Goal: Information Seeking & Learning: Check status

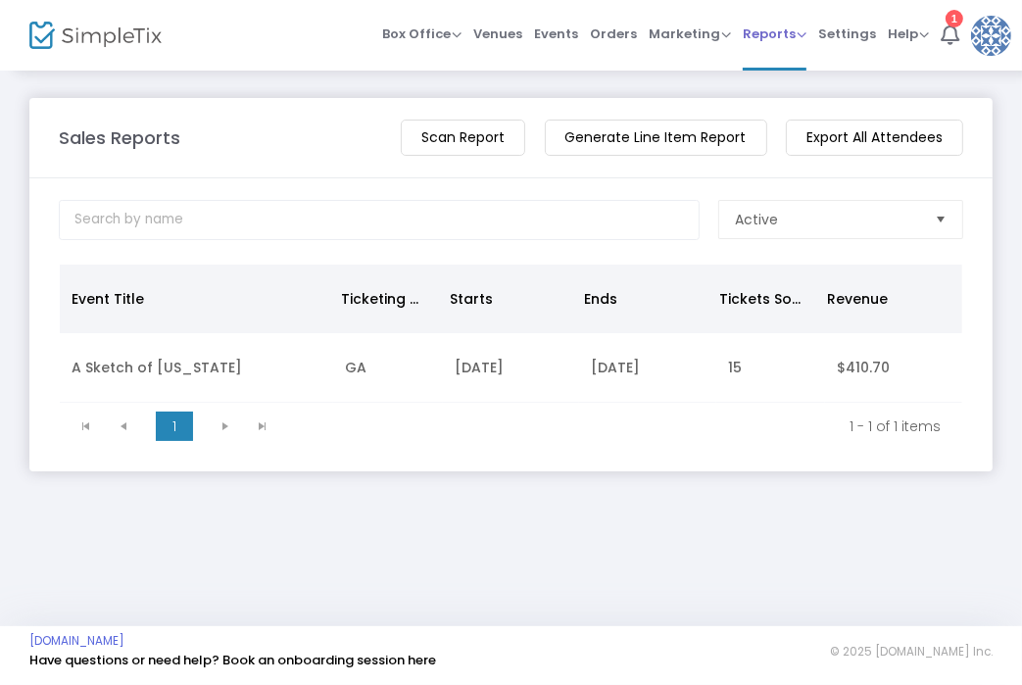
click at [761, 44] on span "Reports Analytics Sales Reports Download" at bounding box center [775, 34] width 64 height 50
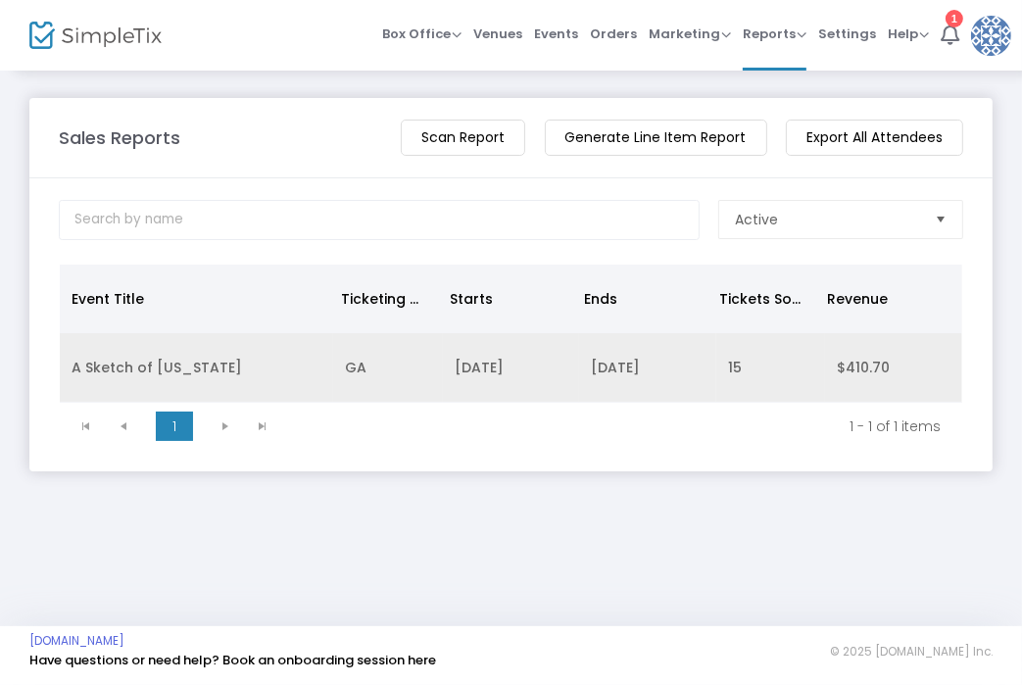
click at [612, 357] on td "[DATE]" at bounding box center [647, 368] width 137 height 70
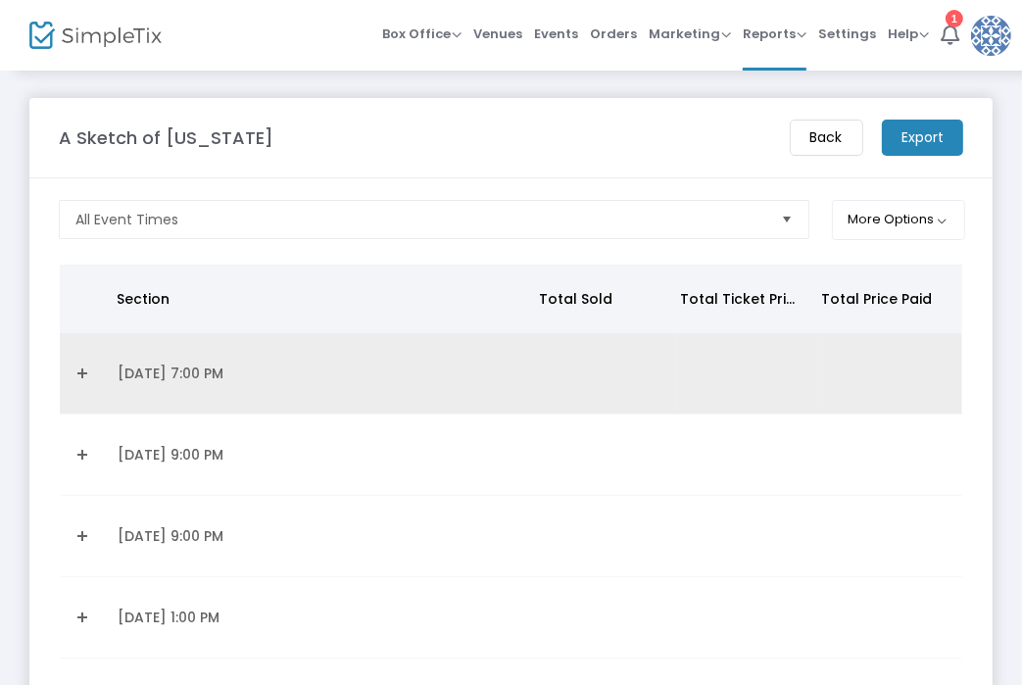
click at [71, 363] on td "Data table" at bounding box center [83, 373] width 46 height 81
click at [87, 378] on link "Expand Details" at bounding box center [83, 373] width 23 height 31
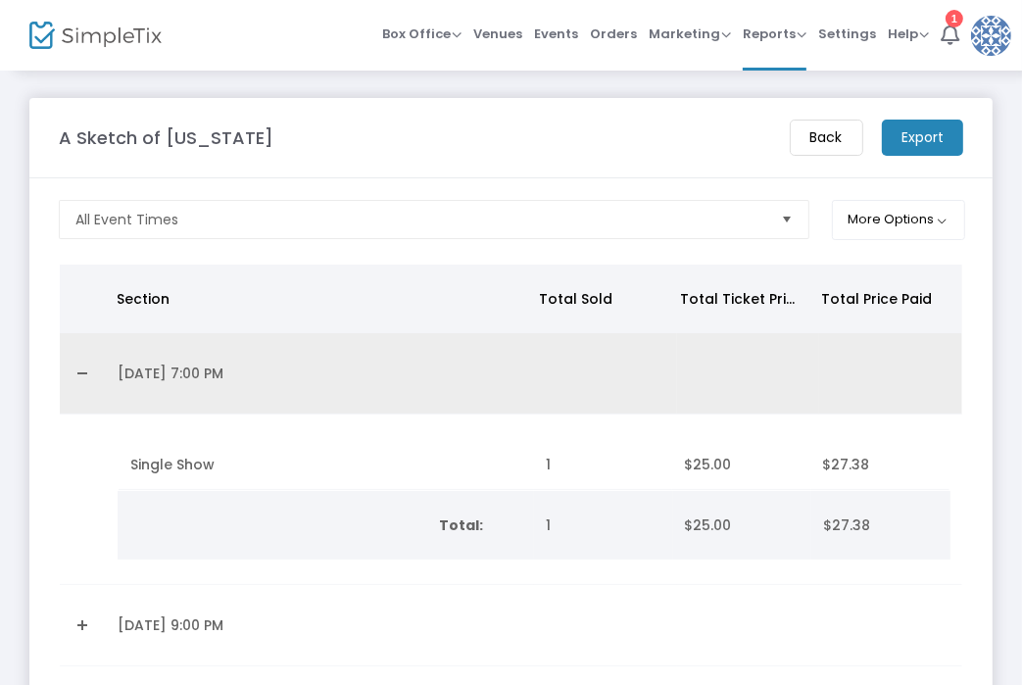
click at [84, 368] on link "Collapse Details" at bounding box center [83, 373] width 23 height 31
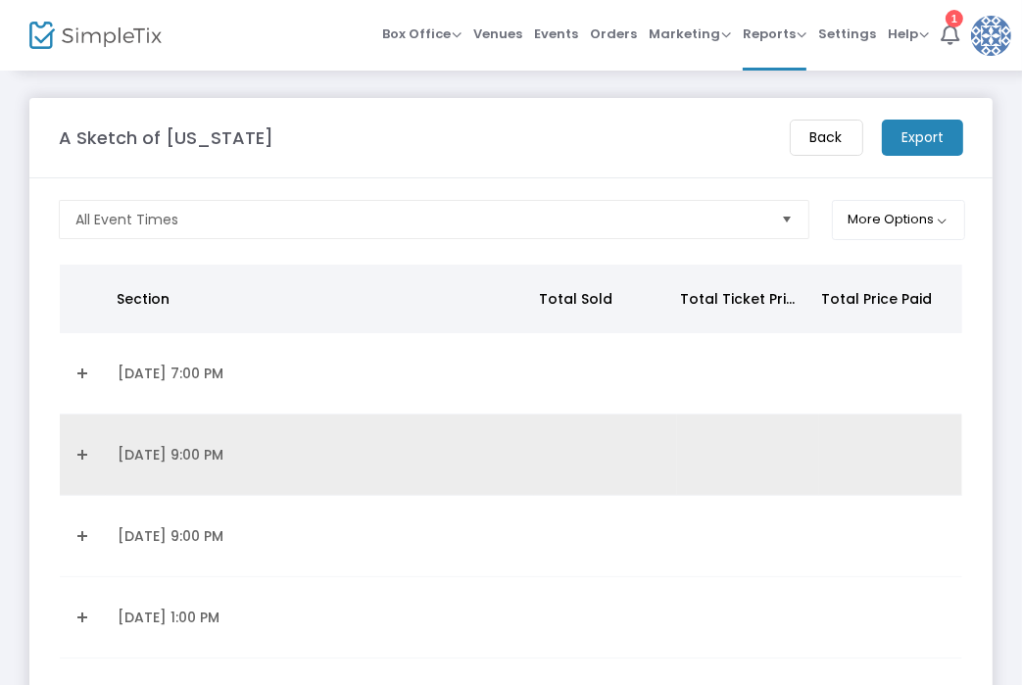
click at [81, 439] on link "Expand Details" at bounding box center [83, 454] width 23 height 31
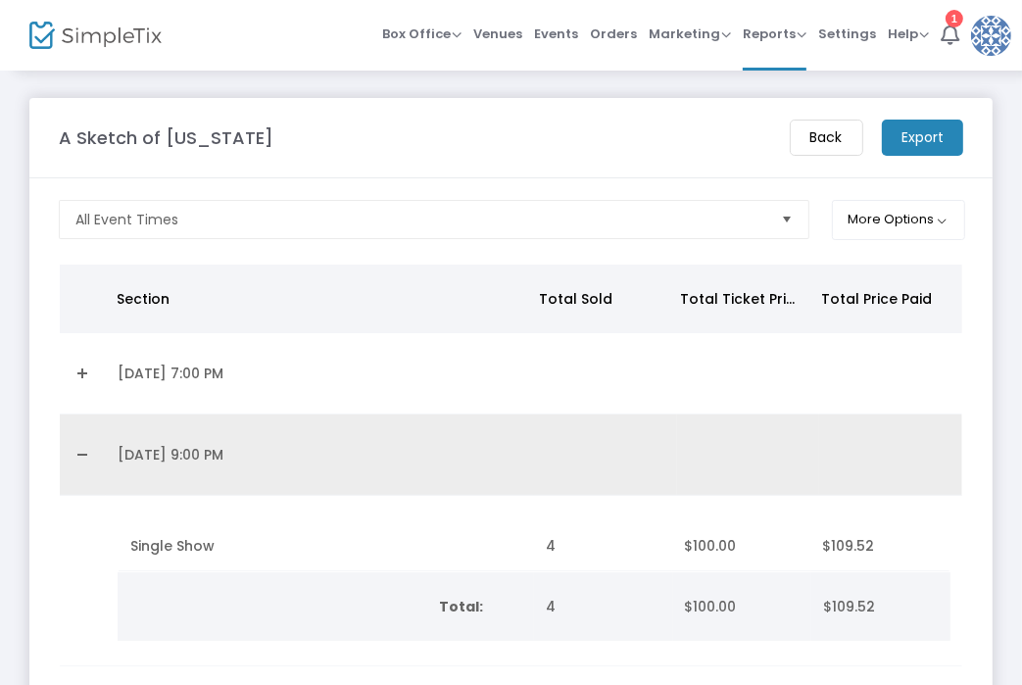
click at [84, 459] on link "Collapse Details" at bounding box center [83, 454] width 23 height 31
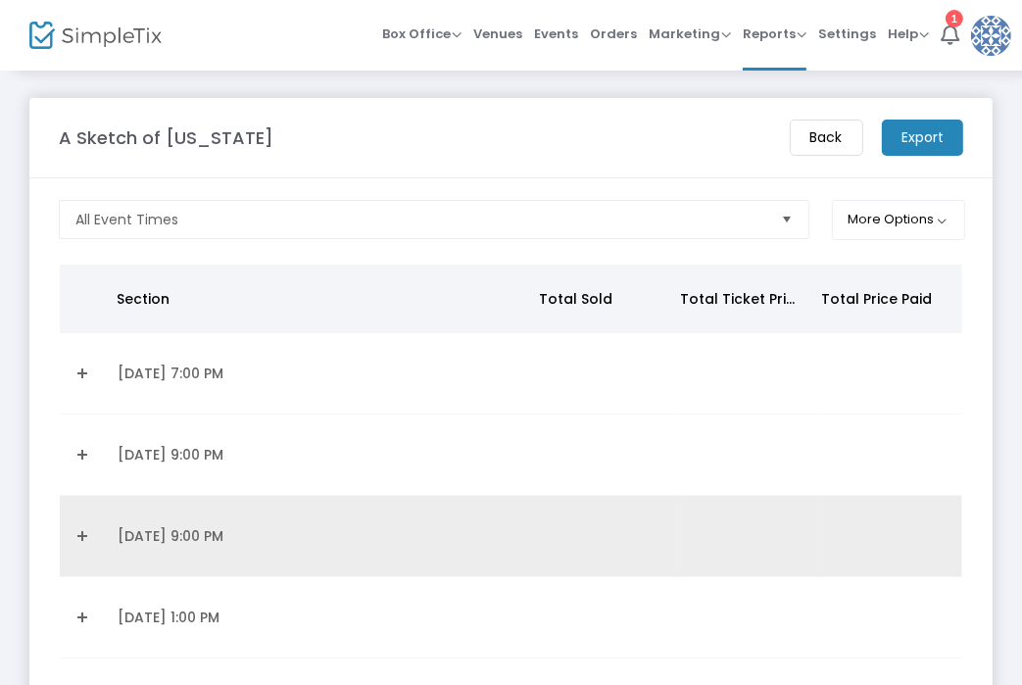
click at [79, 520] on link "Expand Details" at bounding box center [83, 535] width 23 height 31
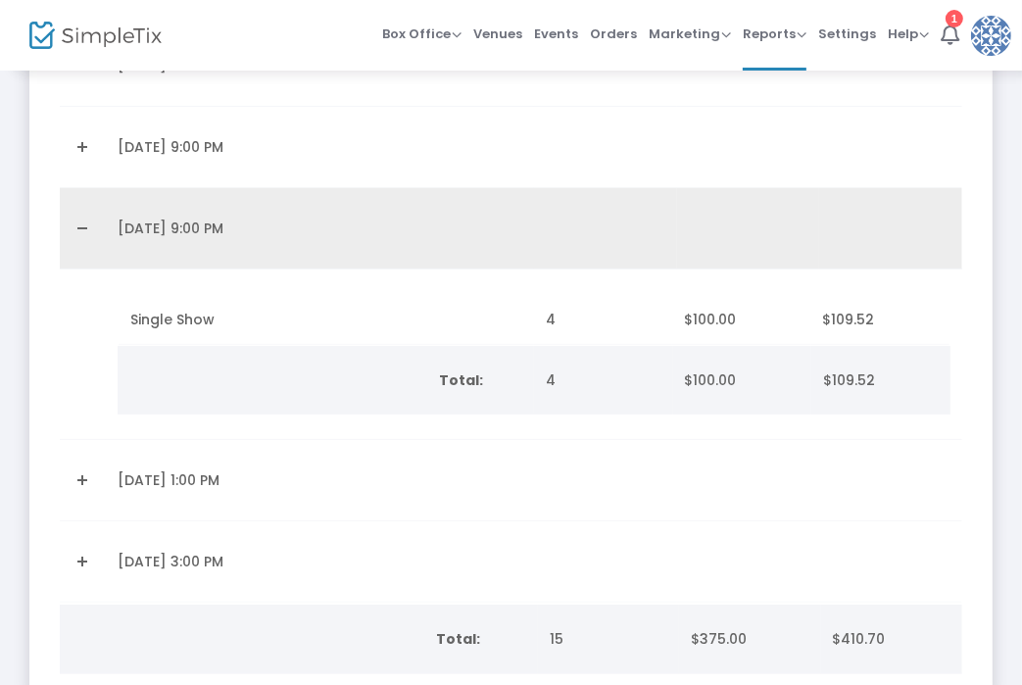
scroll to position [314, 0]
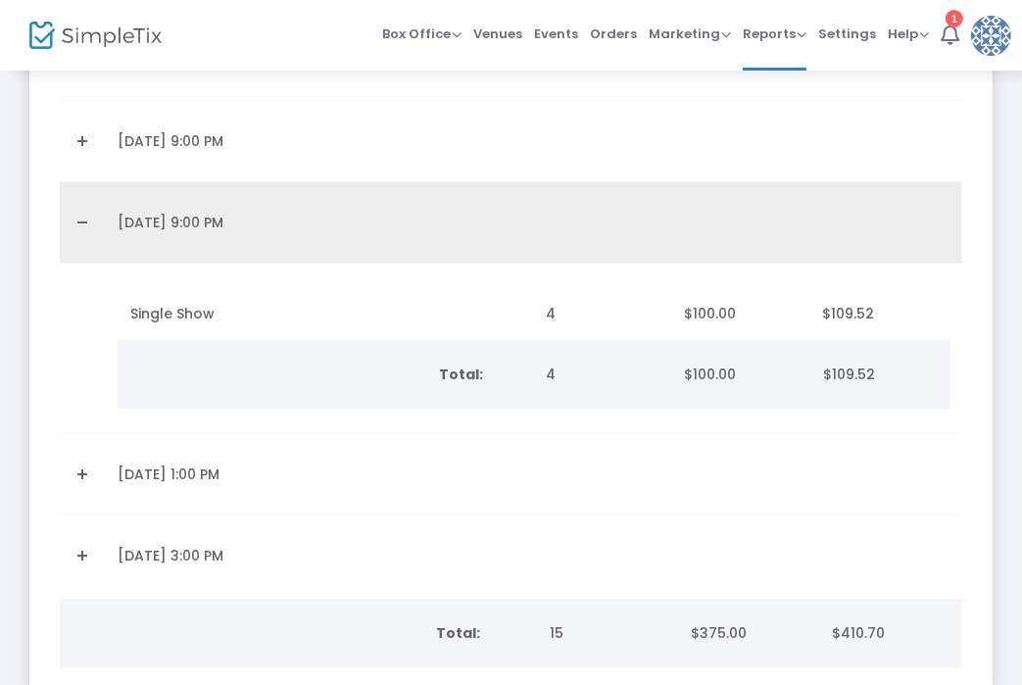
click at [76, 218] on link "Collapse Details" at bounding box center [83, 222] width 23 height 31
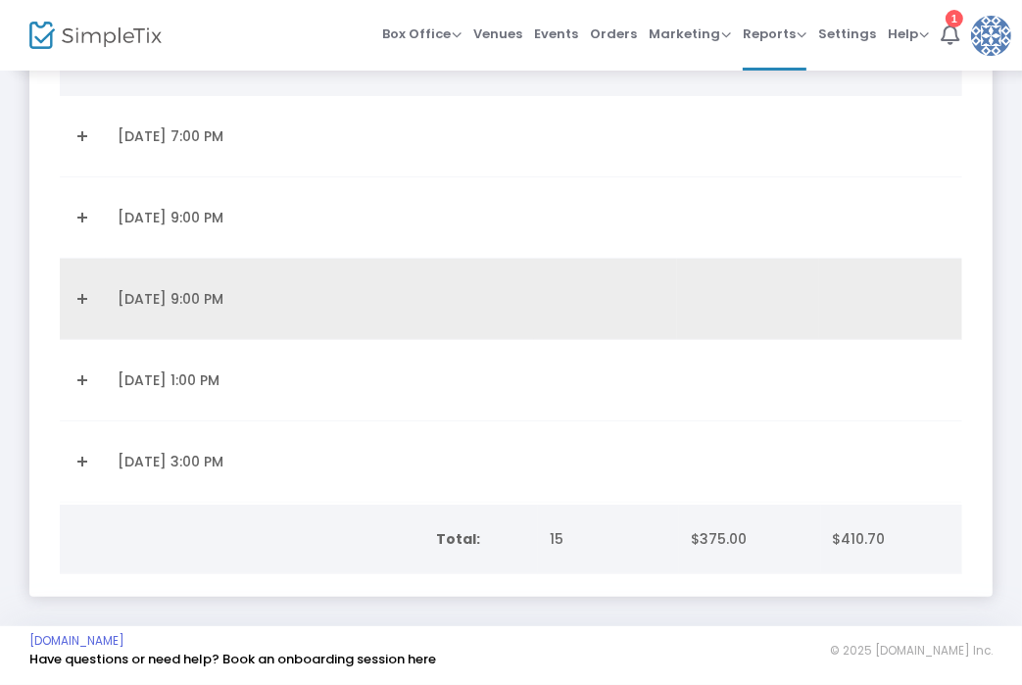
scroll to position [240, 0]
